Goal: Entertainment & Leisure: Consume media (video, audio)

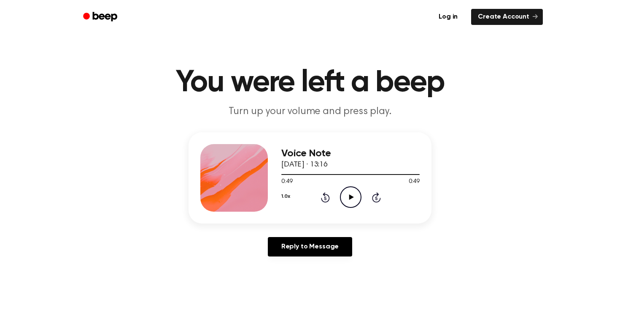
click at [350, 198] on icon at bounding box center [351, 196] width 5 height 5
click at [410, 174] on div at bounding box center [350, 174] width 138 height 1
click at [404, 174] on div at bounding box center [346, 174] width 130 height 1
click at [398, 174] on div at bounding box center [343, 174] width 124 height 1
click at [349, 174] on div at bounding box center [350, 174] width 138 height 1
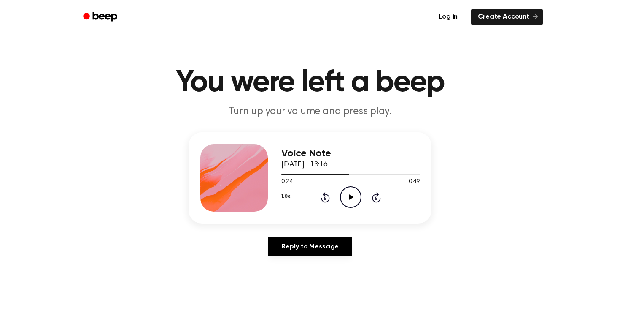
click at [348, 189] on icon "Play Audio" at bounding box center [351, 197] width 22 height 22
click at [314, 174] on div at bounding box center [324, 174] width 87 height 1
